Goal: Information Seeking & Learning: Learn about a topic

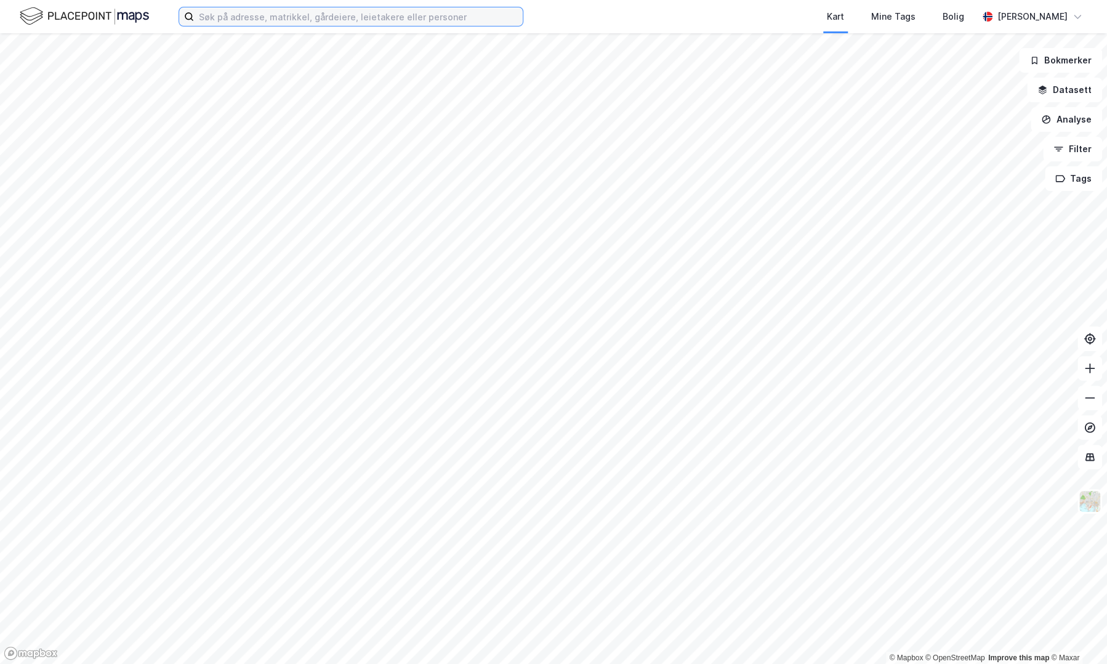
click at [292, 16] on input at bounding box center [358, 16] width 329 height 18
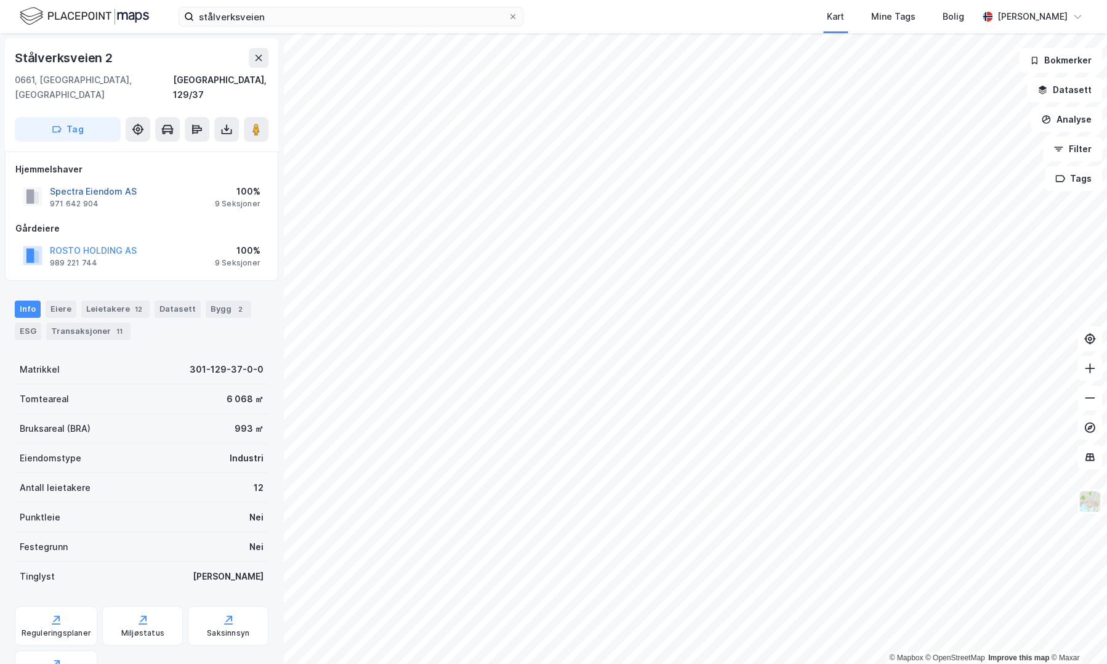
click at [0, 0] on button "Spectra Eiendom AS" at bounding box center [0, 0] width 0 height 0
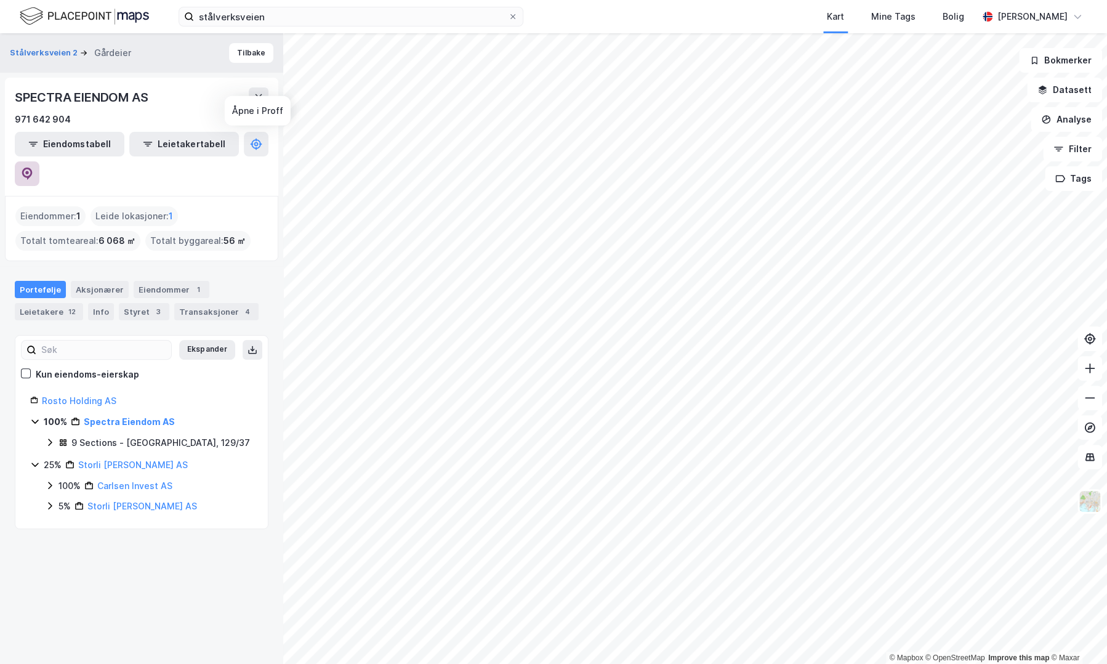
click at [33, 167] on icon at bounding box center [27, 173] width 12 height 12
click at [74, 395] on link "Rosto Holding AS" at bounding box center [79, 400] width 75 height 10
click at [29, 171] on icon at bounding box center [27, 173] width 4 height 4
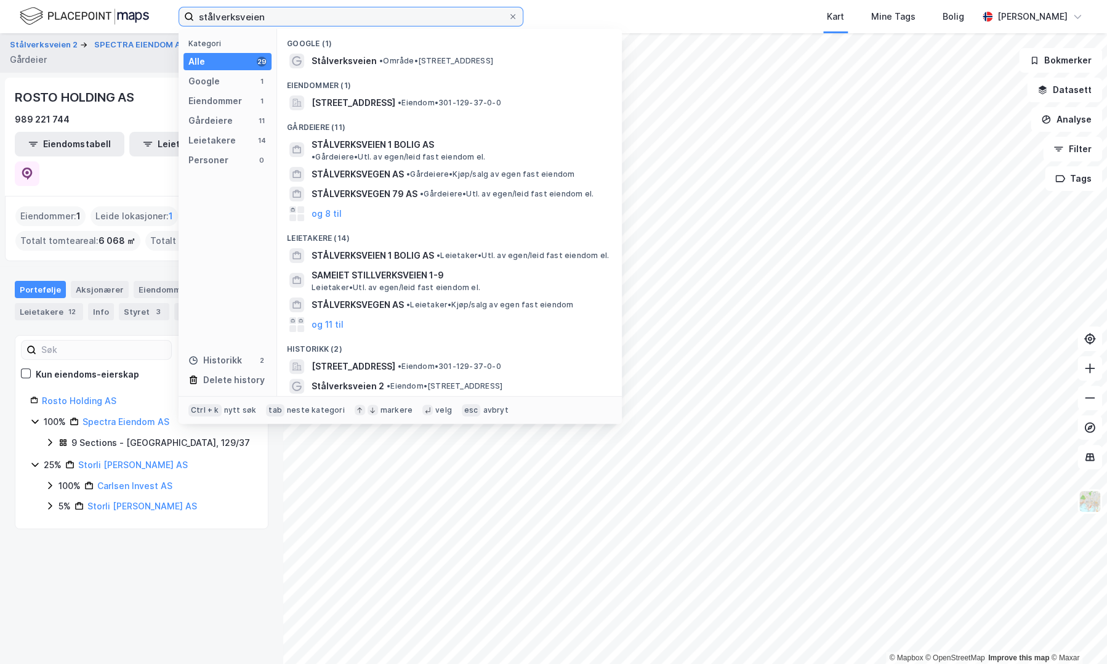
drag, startPoint x: 288, startPoint y: 18, endPoint x: 148, endPoint y: 25, distance: 139.3
click at [148, 25] on div "stålverksveien Kategori Alle 29 Google 1 Eiendommer 1 Gårdeiere 11 Leietakere 1…" at bounding box center [553, 16] width 1107 height 33
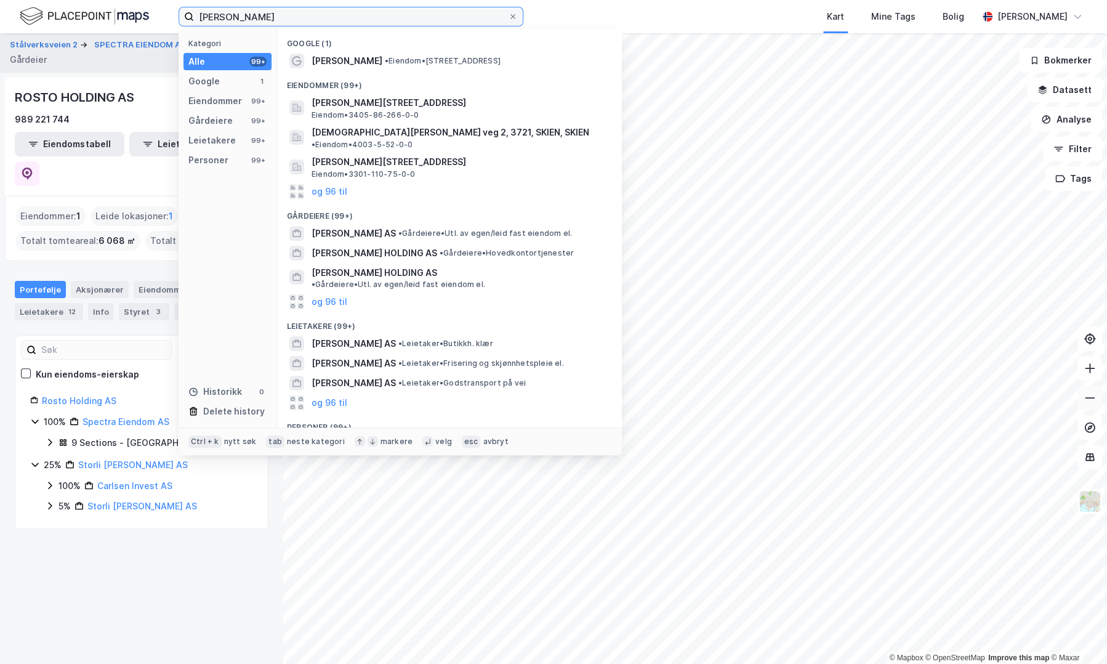
type input "[PERSON_NAME]"
click at [1094, 396] on icon at bounding box center [1090, 398] width 12 height 12
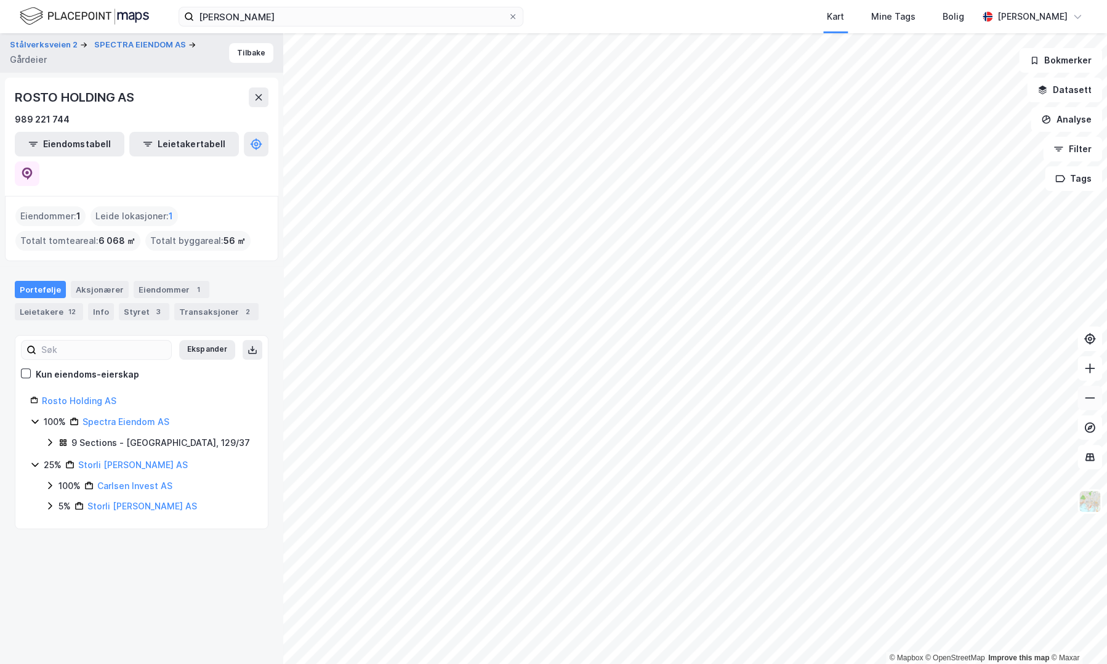
click at [1094, 396] on icon at bounding box center [1090, 398] width 12 height 12
click at [1087, 373] on icon at bounding box center [1090, 368] width 12 height 12
